Goal: Information Seeking & Learning: Learn about a topic

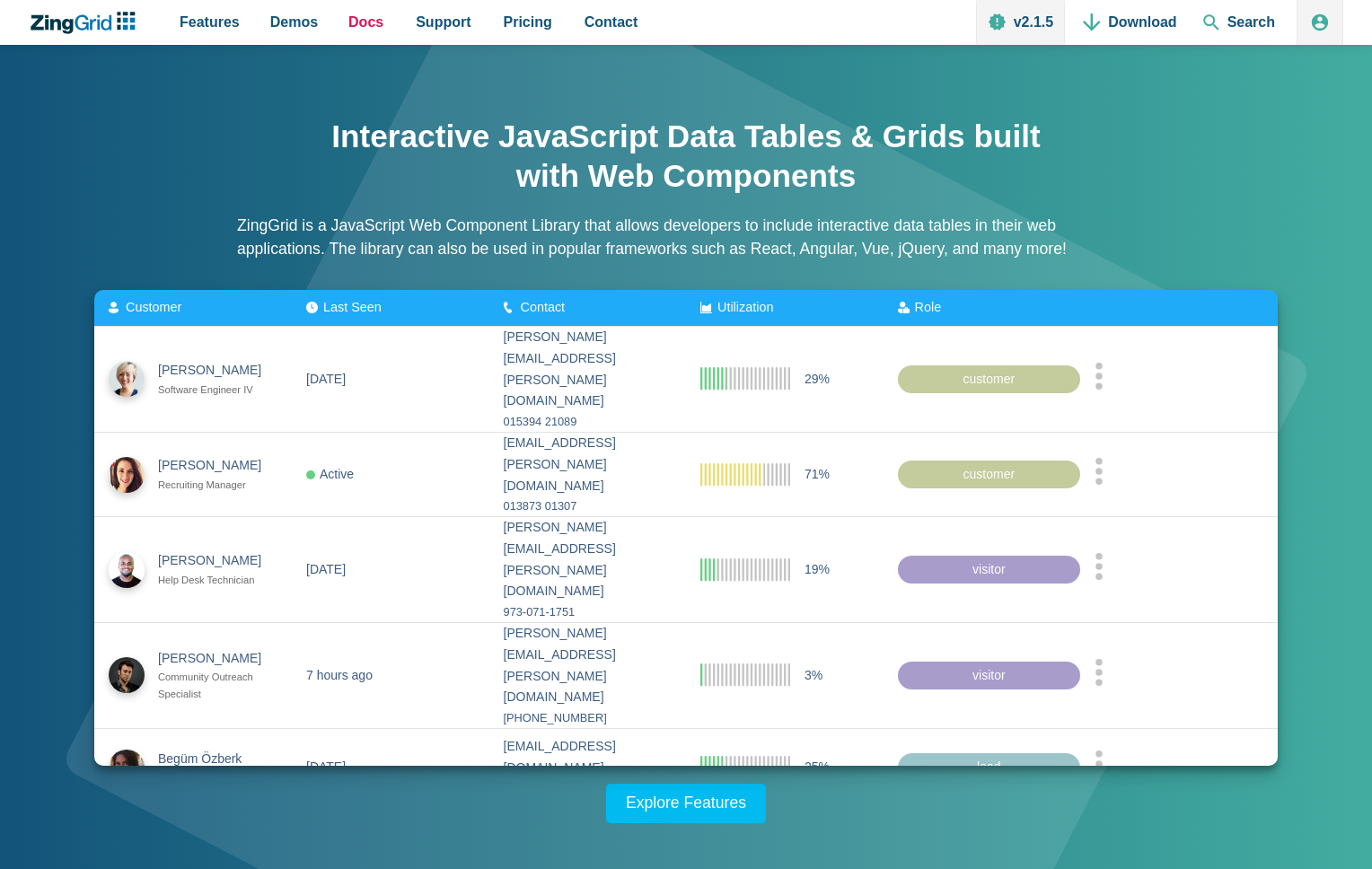
click at [370, 31] on span "Docs" at bounding box center [365, 21] width 35 height 24
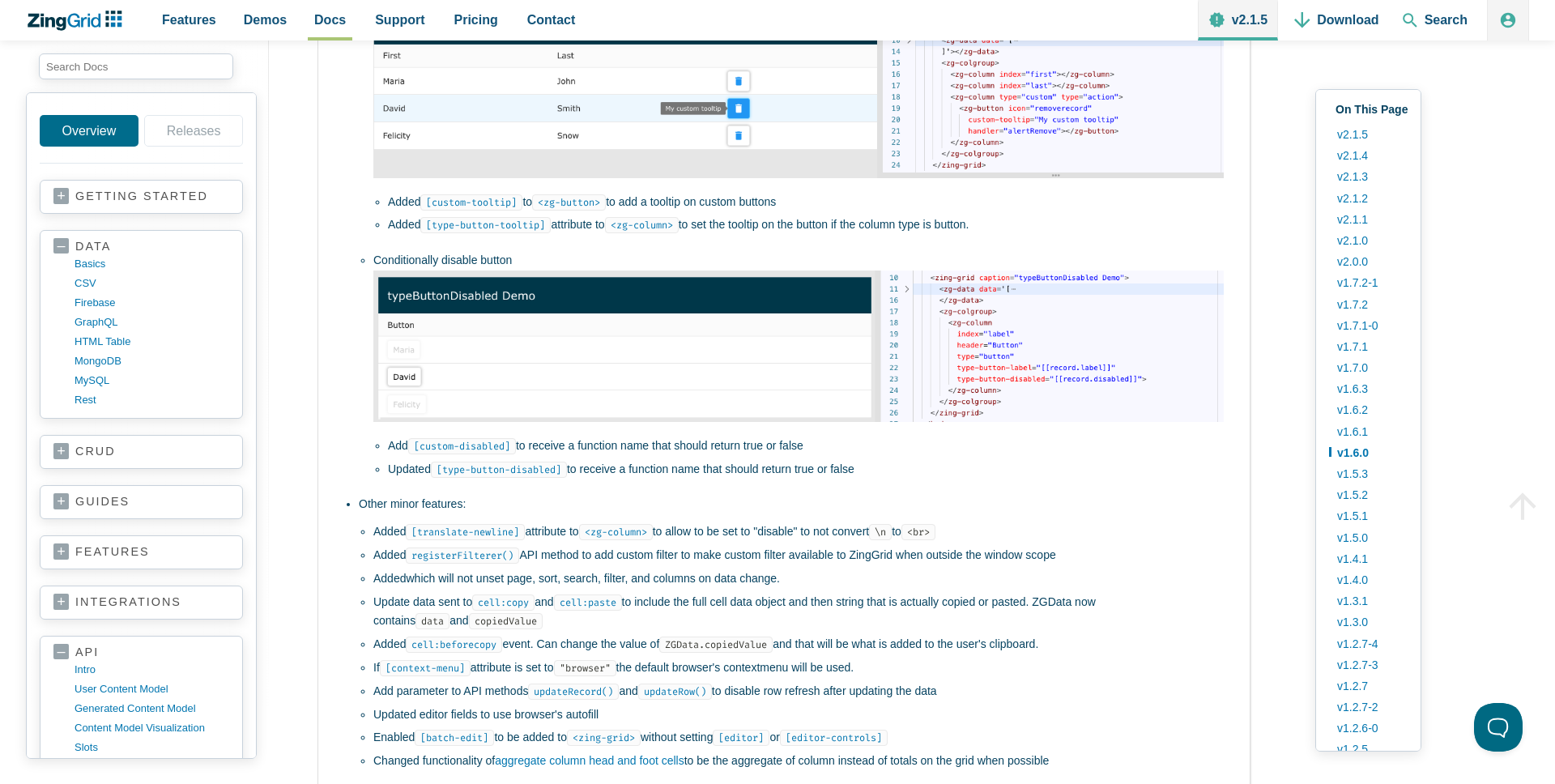
scroll to position [17530, 0]
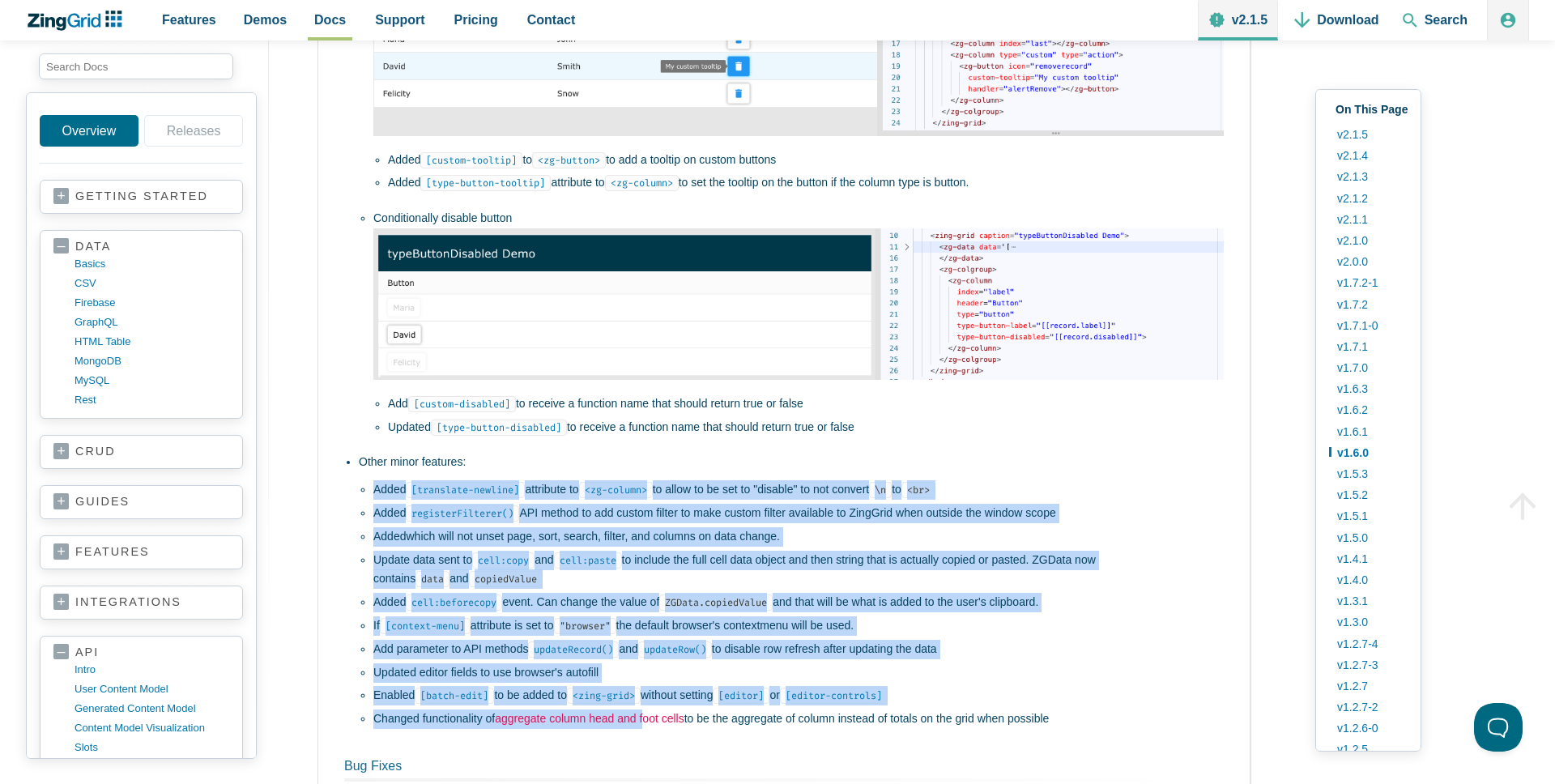
drag, startPoint x: 621, startPoint y: 494, endPoint x: 653, endPoint y: 740, distance: 248.1
click at [653, 729] on ul "Added [translate-newline] attribute to <zg-column> to allow to be set to "disab…" at bounding box center [791, 600] width 865 height 257
